Goal: Task Accomplishment & Management: Use online tool/utility

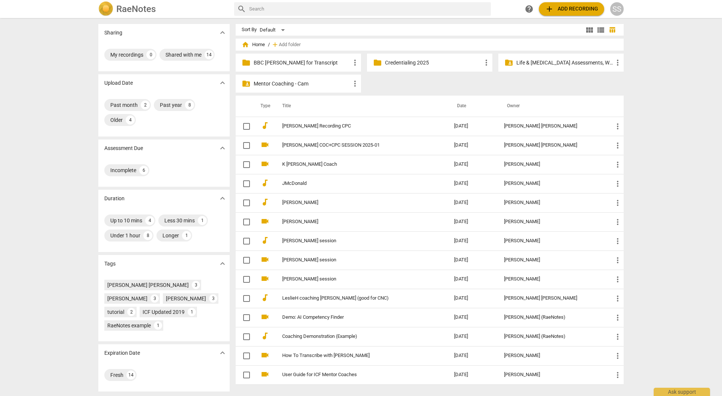
click at [279, 61] on p "BBC [PERSON_NAME] for Transcript" at bounding box center [302, 63] width 97 height 8
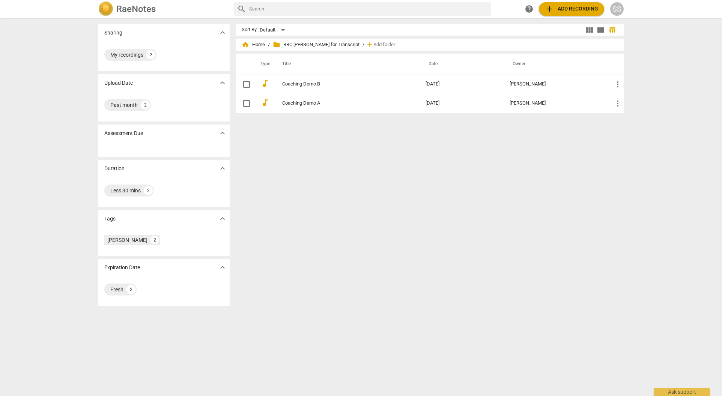
click at [548, 8] on span "add" at bounding box center [549, 9] width 9 height 9
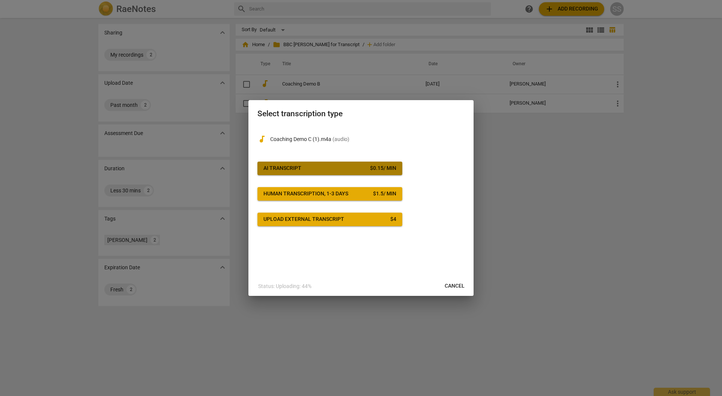
click at [307, 165] on span "AI Transcript $ 0.15 / min" at bounding box center [329, 169] width 133 height 8
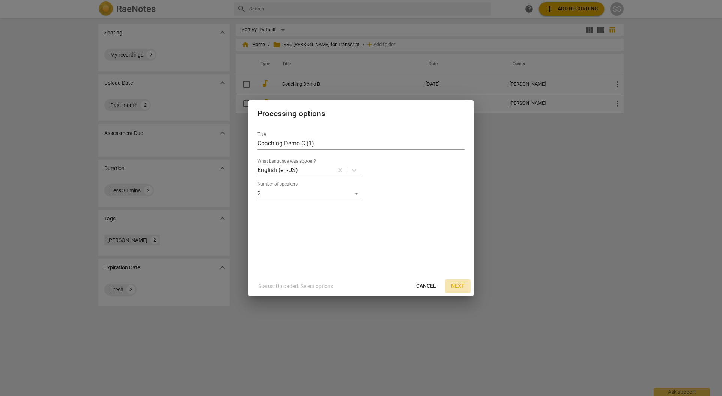
click at [458, 284] on span "Next" at bounding box center [458, 286] width 14 height 8
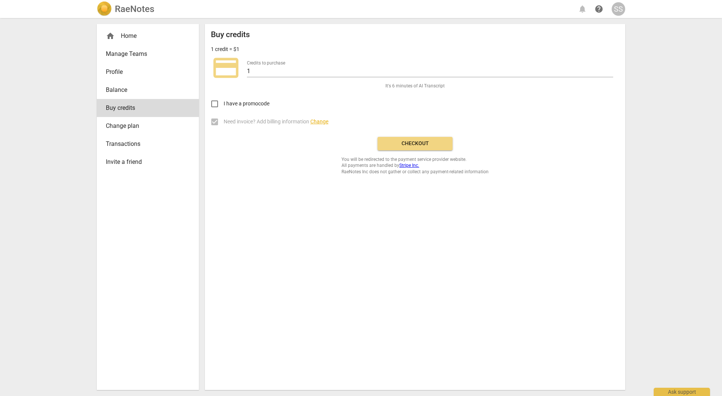
click at [422, 140] on span "Checkout" at bounding box center [414, 144] width 63 height 8
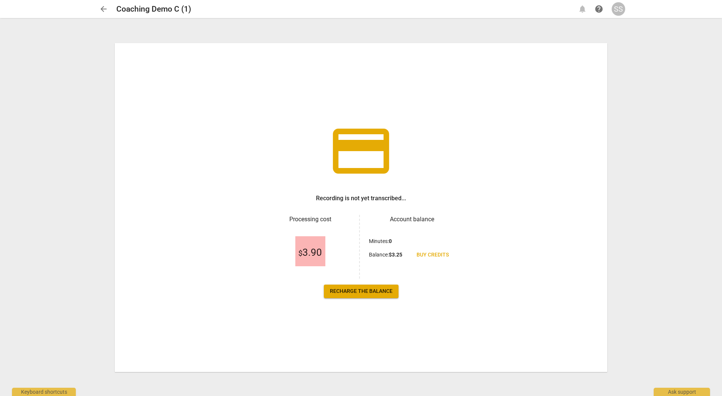
click at [432, 254] on span "Buy credits" at bounding box center [432, 255] width 32 height 8
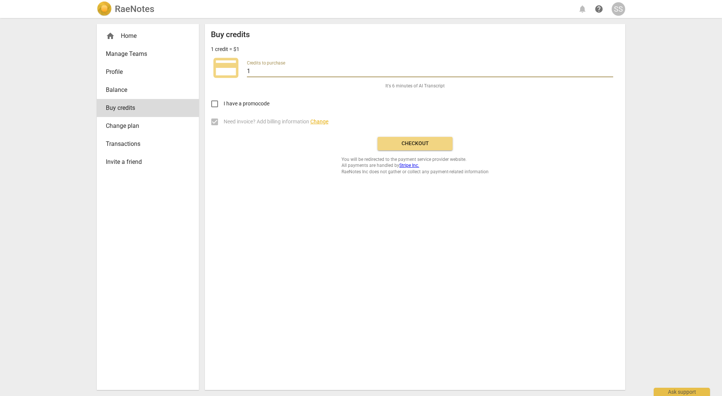
drag, startPoint x: 254, startPoint y: 72, endPoint x: 247, endPoint y: 72, distance: 7.1
click at [247, 72] on input "1" at bounding box center [430, 71] width 366 height 11
type input "30"
click at [412, 143] on span "Checkout" at bounding box center [414, 144] width 63 height 8
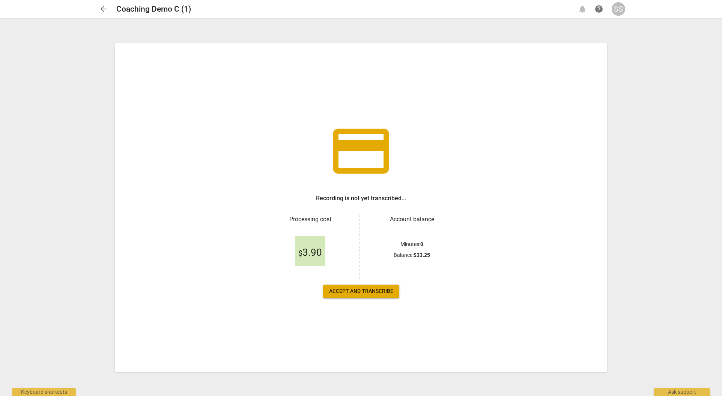
click at [365, 289] on span "Accept and transcribe" at bounding box center [361, 292] width 64 height 8
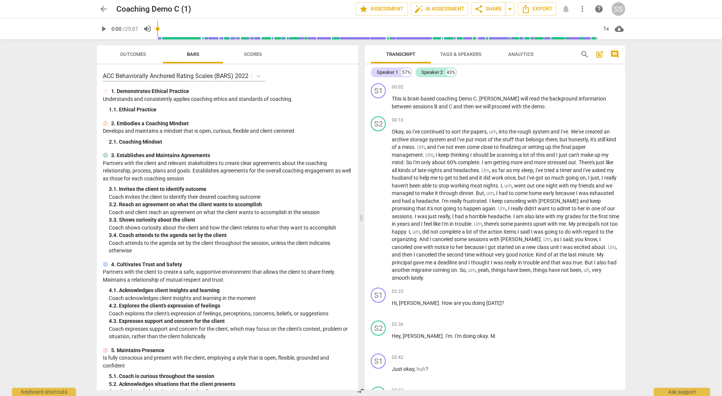
click at [454, 53] on span "Tags & Speakers" at bounding box center [460, 54] width 41 height 6
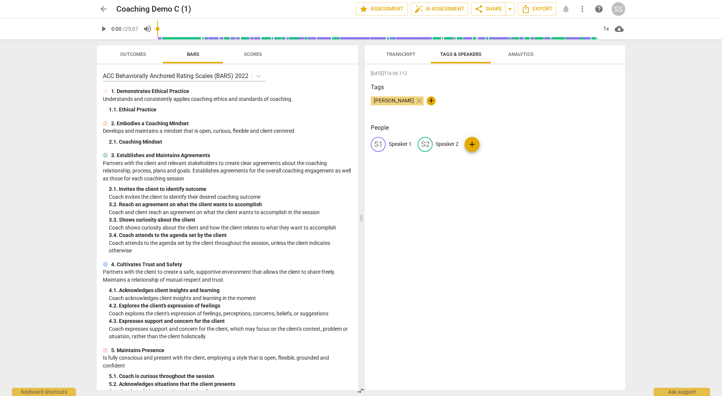
click at [398, 144] on p "Speaker 1" at bounding box center [400, 144] width 23 height 8
type input "[PERSON_NAME]"
click at [491, 143] on p "Speaker 2" at bounding box center [495, 144] width 23 height 8
type input "[PERSON_NAME]"
click at [402, 53] on span "Transcript" at bounding box center [400, 54] width 29 height 6
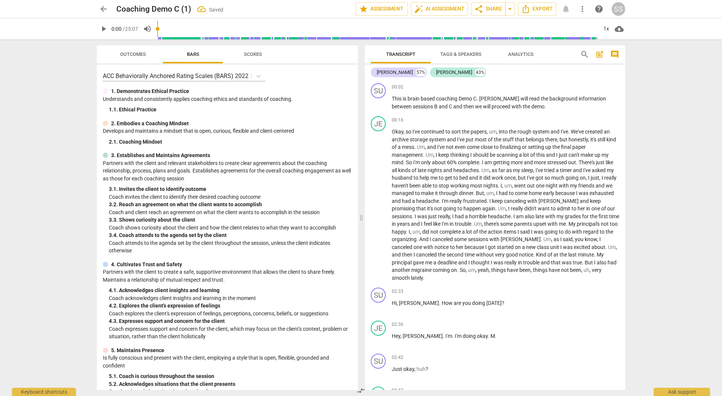
click at [615, 54] on span "comment" at bounding box center [614, 54] width 9 height 9
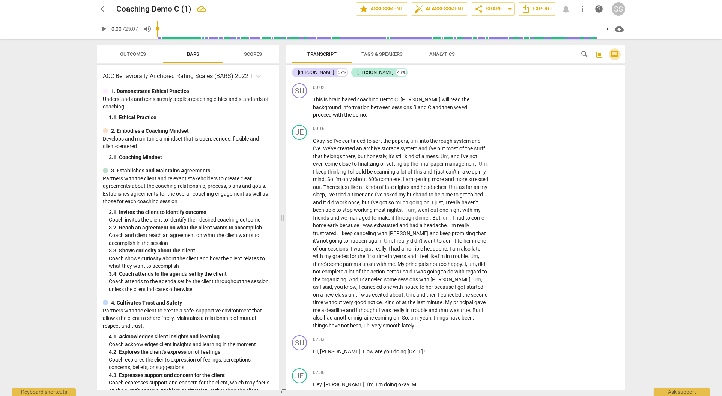
click at [615, 54] on span "comment" at bounding box center [614, 54] width 9 height 9
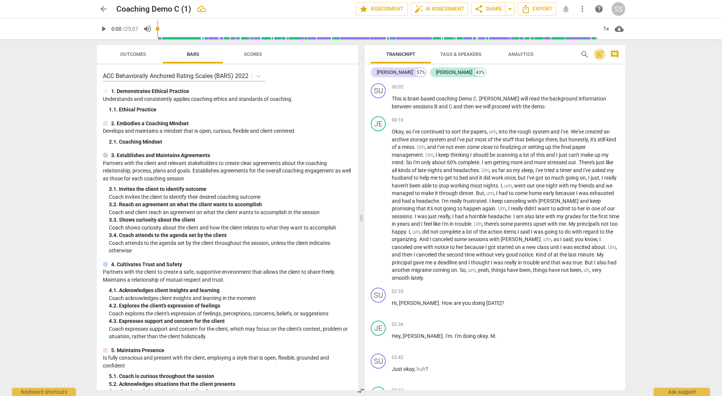
click at [599, 54] on span "post_add" at bounding box center [599, 54] width 9 height 9
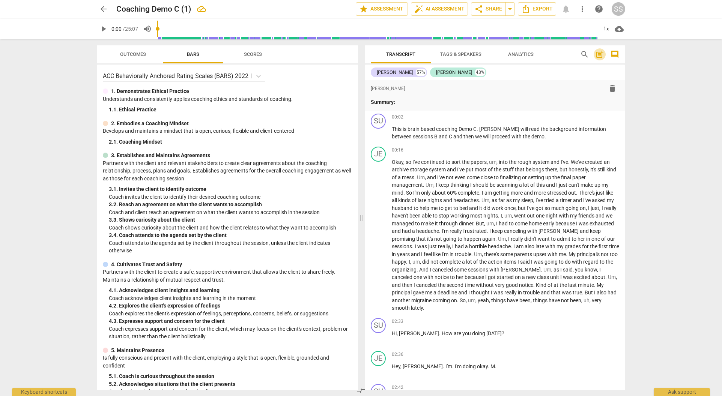
click at [599, 54] on span "post_add" at bounding box center [599, 54] width 9 height 9
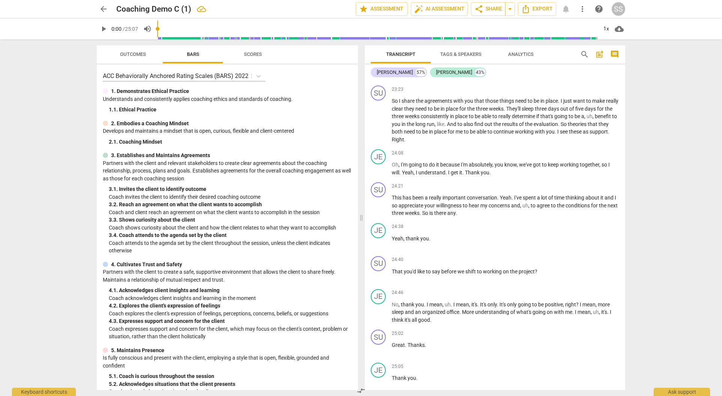
scroll to position [3383, 0]
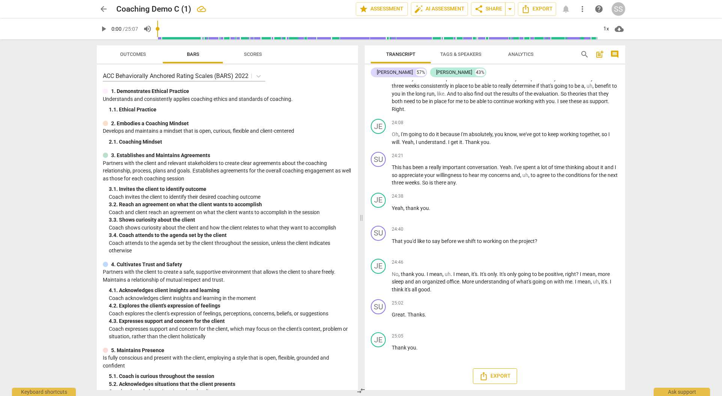
click at [480, 376] on icon "Export" at bounding box center [483, 376] width 9 height 9
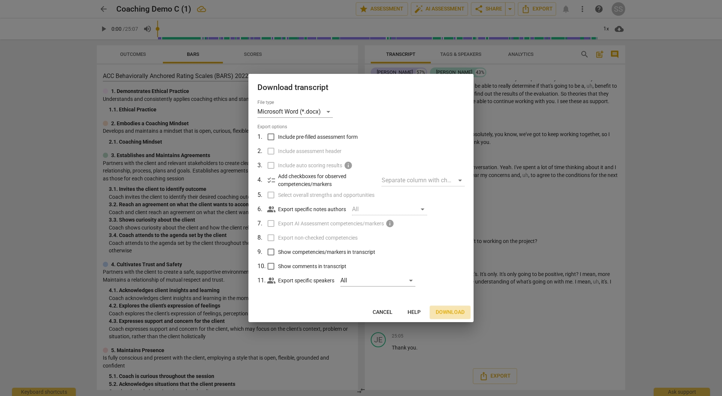
click at [447, 311] on span "Download" at bounding box center [449, 313] width 29 height 8
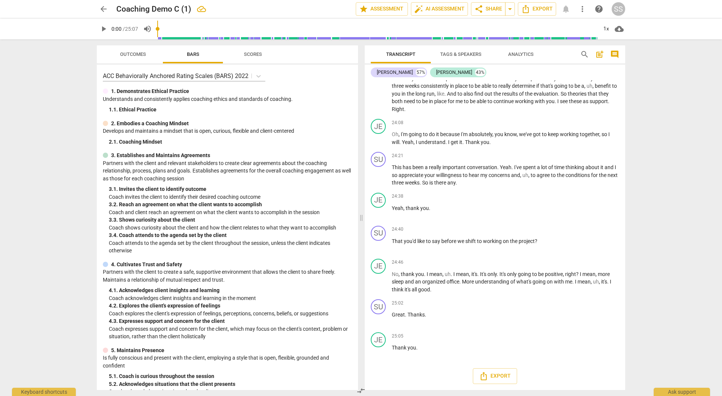
click at [102, 6] on span "arrow_back" at bounding box center [103, 9] width 9 height 9
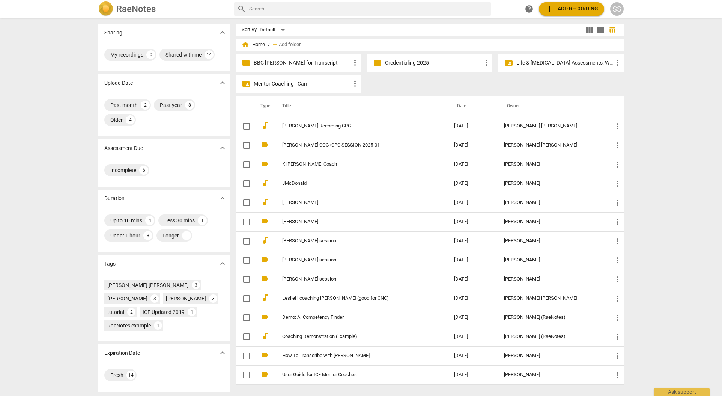
click at [317, 60] on p "BBC [PERSON_NAME] for Transcript" at bounding box center [302, 63] width 97 height 8
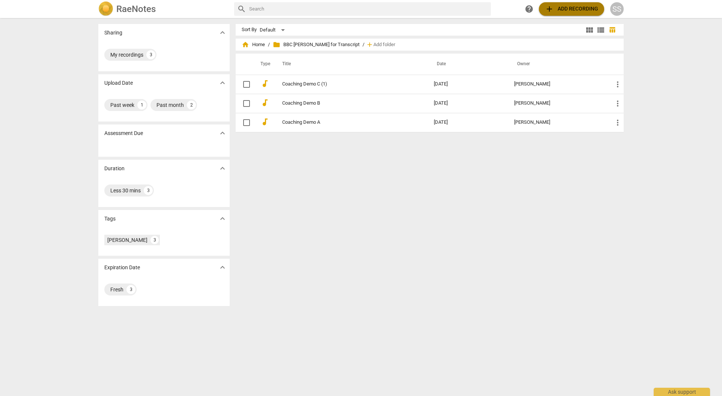
click at [549, 8] on span "add" at bounding box center [549, 9] width 9 height 9
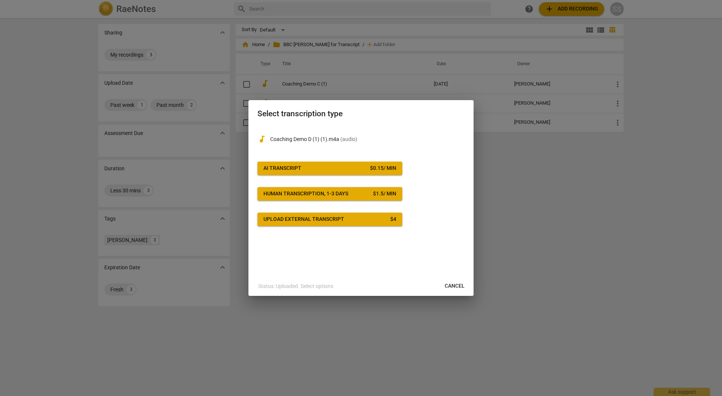
click at [318, 170] on span "AI Transcript $ 0.15 / min" at bounding box center [329, 169] width 133 height 8
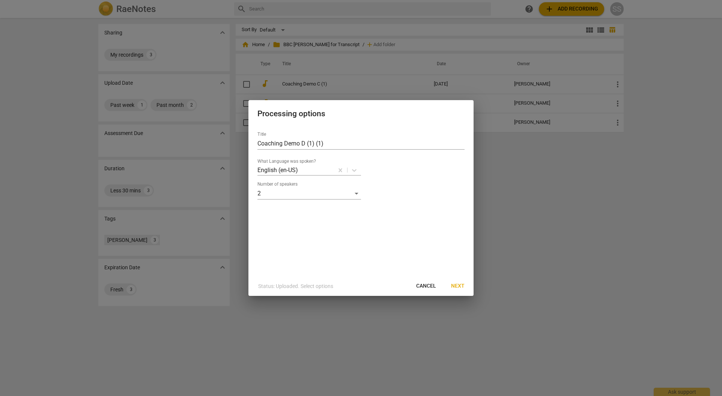
click at [453, 285] on span "Next" at bounding box center [458, 286] width 14 height 8
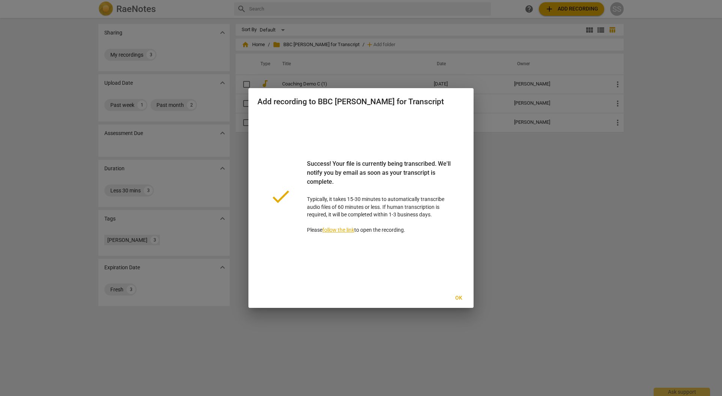
click at [457, 296] on span "Ok" at bounding box center [458, 298] width 12 height 8
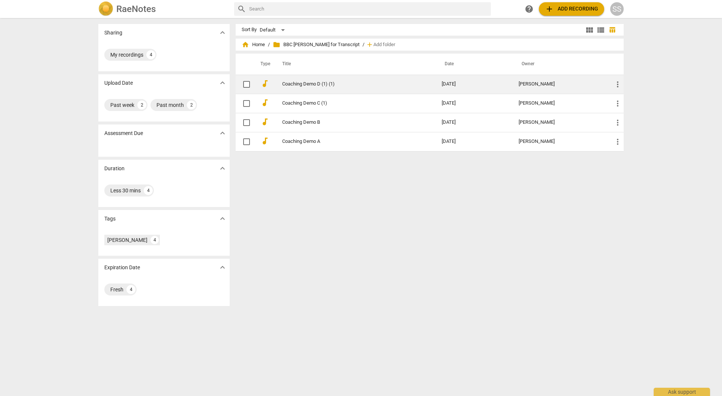
click at [305, 81] on link "Coaching Demo D (1) (1)" at bounding box center [348, 84] width 132 height 6
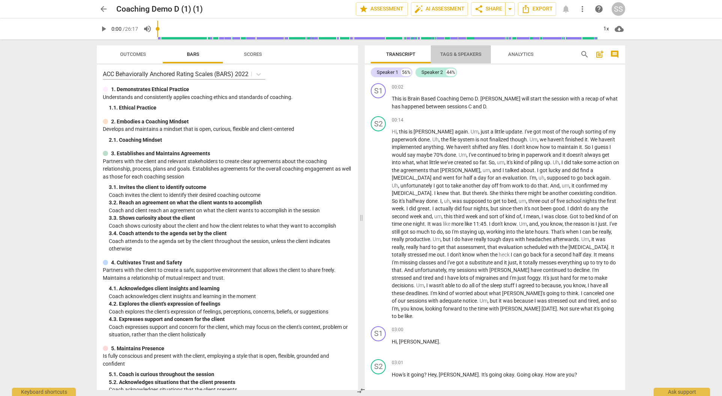
click at [454, 53] on span "Tags & Speakers" at bounding box center [460, 54] width 41 height 6
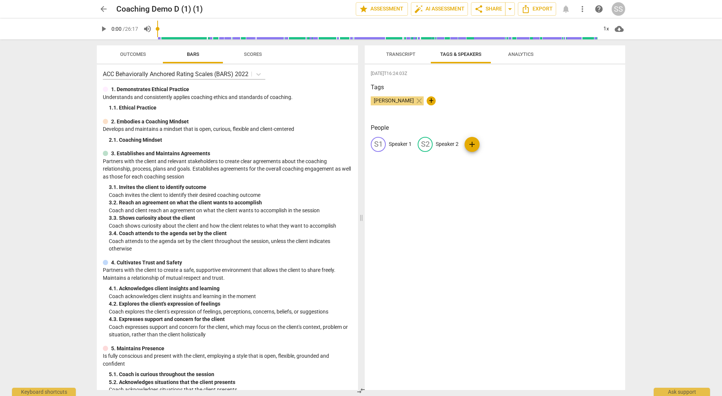
click at [399, 143] on p "Speaker 1" at bounding box center [400, 144] width 23 height 8
type input "[PERSON_NAME]"
click at [486, 143] on p "Speaker 2" at bounding box center [495, 144] width 23 height 8
type input "[PERSON_NAME]"
click at [533, 130] on h3 "People" at bounding box center [495, 127] width 248 height 9
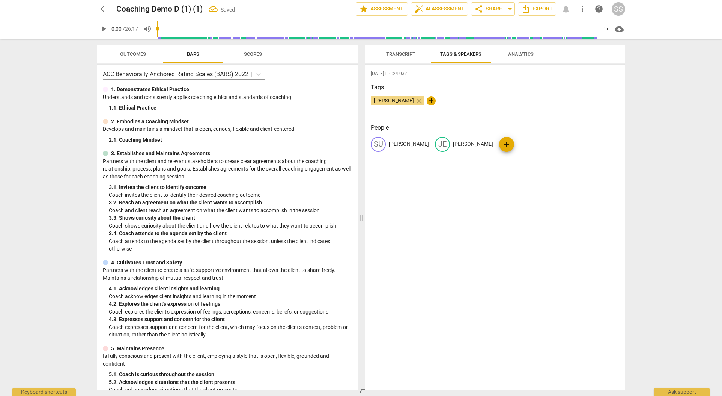
click at [402, 54] on span "Transcript" at bounding box center [400, 54] width 29 height 6
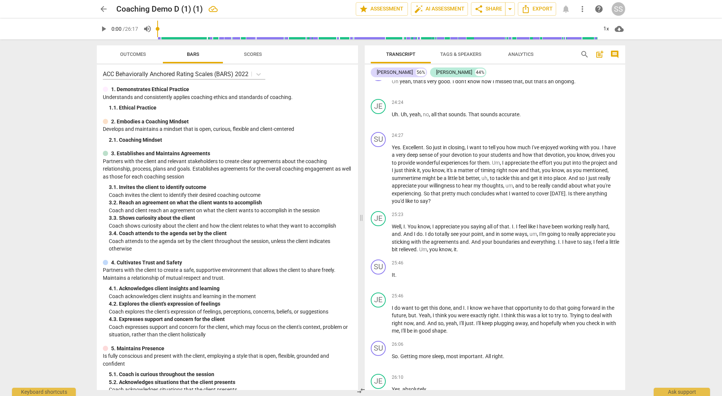
scroll to position [3233, 0]
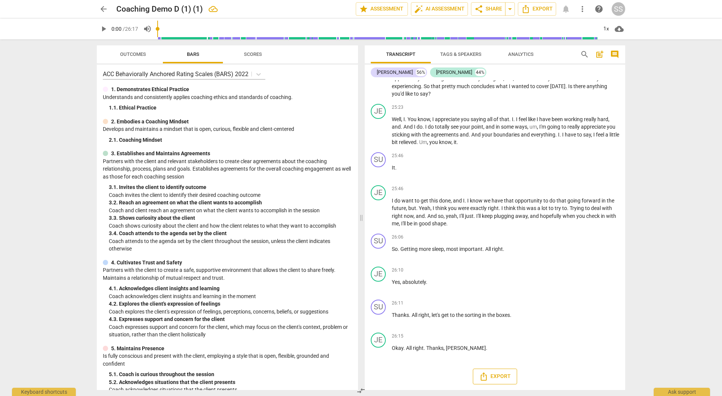
click at [489, 377] on span "Export" at bounding box center [495, 376] width 32 height 9
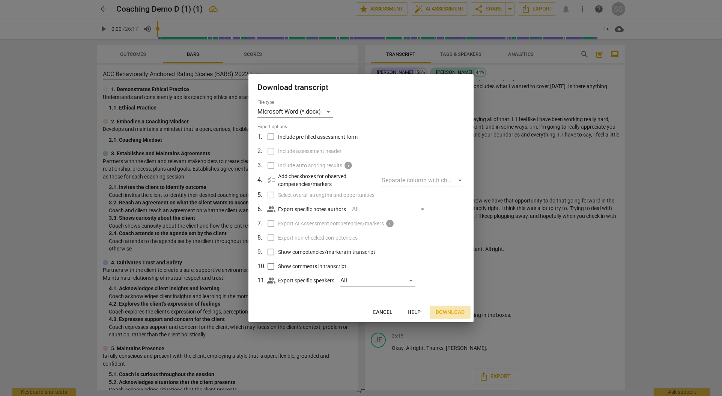
click at [450, 309] on span "Download" at bounding box center [449, 313] width 29 height 8
